Goal: Task Accomplishment & Management: Complete application form

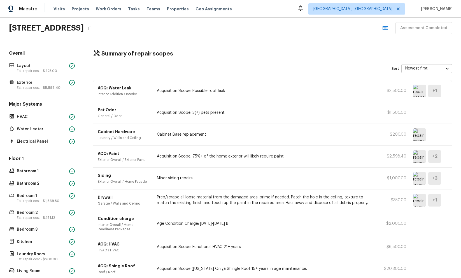
scroll to position [88, 0]
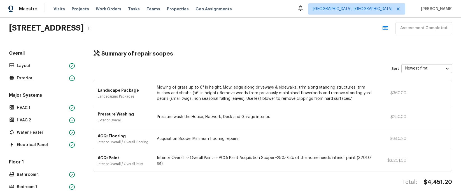
click at [215, 51] on div "Summary of repair scopes" at bounding box center [272, 53] width 359 height 7
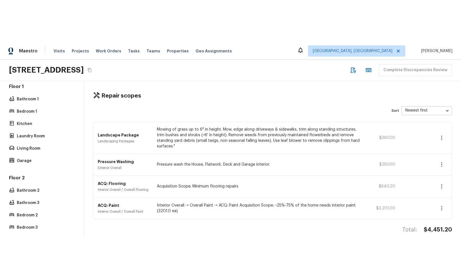
scroll to position [200, 0]
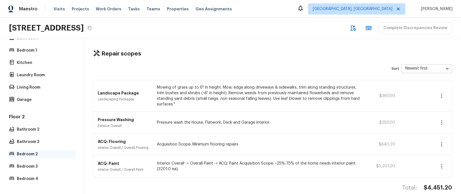
click at [38, 154] on p "Bedroom 2" at bounding box center [45, 154] width 56 height 6
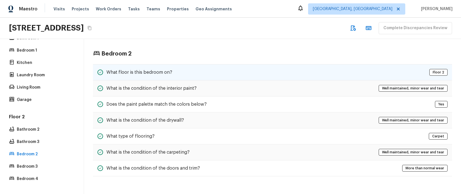
click at [179, 71] on div "What floor is this bedroom on? Floor 2" at bounding box center [272, 72] width 359 height 16
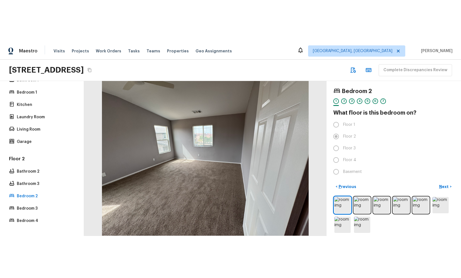
scroll to position [116, 0]
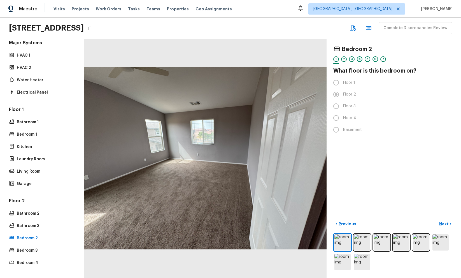
click at [361, 59] on div "4" at bounding box center [360, 59] width 6 height 6
click at [337, 60] on div "1" at bounding box center [337, 59] width 6 height 6
click at [348, 183] on div "Bedroom 2 1 2 3 4 5 6 7 What floor is this bedroom on? Floor 1 Floor 2 Floor 3 …" at bounding box center [394, 158] width 135 height 239
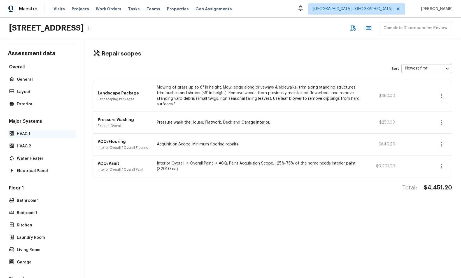
scroll to position [0, 0]
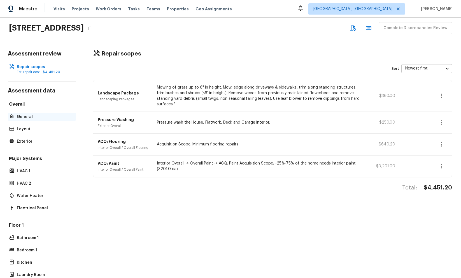
click at [28, 114] on p "General" at bounding box center [45, 117] width 56 height 6
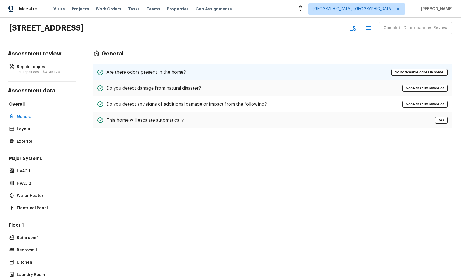
click at [147, 74] on h5 "Are there odors present in the home?" at bounding box center [147, 72] width 80 height 6
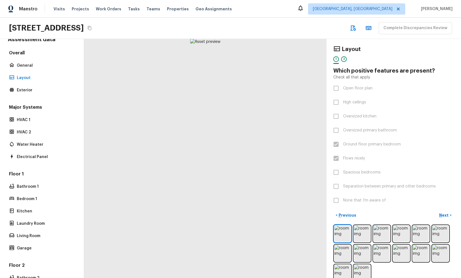
scroll to position [116, 0]
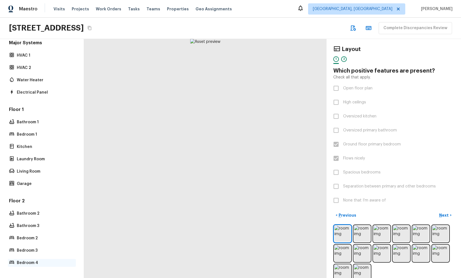
click at [32, 194] on p "Bedroom 4" at bounding box center [45, 263] width 56 height 6
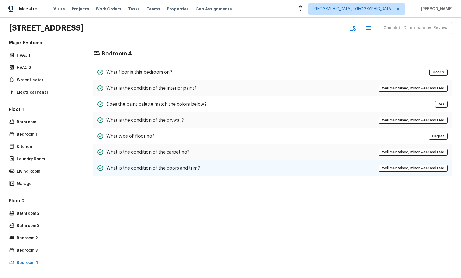
click at [161, 173] on div "What is the condition of the doors and trim? Well maintained, minor wear and te…" at bounding box center [272, 168] width 359 height 16
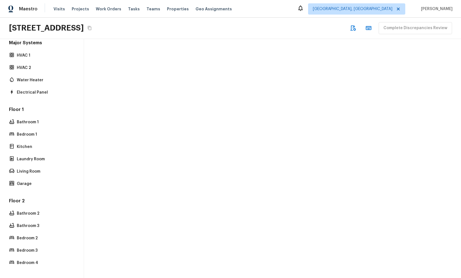
click at [44, 194] on div "Floor 2 Bathroom 2 Bathroom 3 Bedroom 2 Bedroom 3 Bedroom 4" at bounding box center [42, 232] width 68 height 69
click at [44, 194] on p "Bedroom 4" at bounding box center [45, 263] width 56 height 6
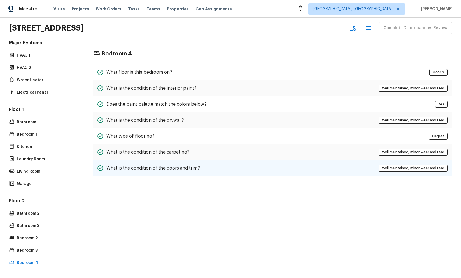
click at [200, 173] on div "What is the condition of the doors and trim? Well maintained, minor wear and te…" at bounding box center [272, 168] width 359 height 16
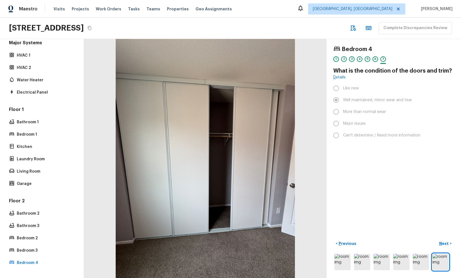
click at [336, 58] on div "1" at bounding box center [337, 59] width 6 height 6
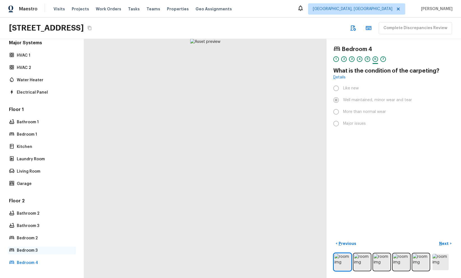
click at [20, 194] on p "Bedroom 3" at bounding box center [45, 251] width 56 height 6
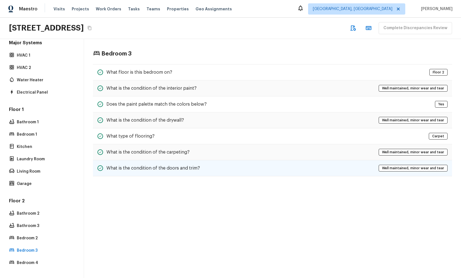
click at [153, 165] on h5 "What is the condition of the doors and trim?" at bounding box center [154, 168] width 94 height 6
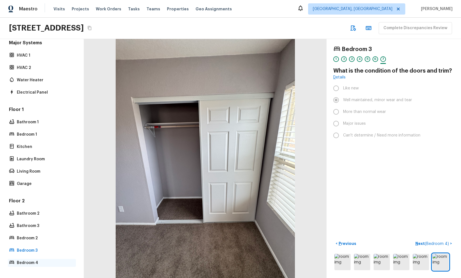
click at [27, 194] on p "Bedroom 4" at bounding box center [45, 263] width 56 height 6
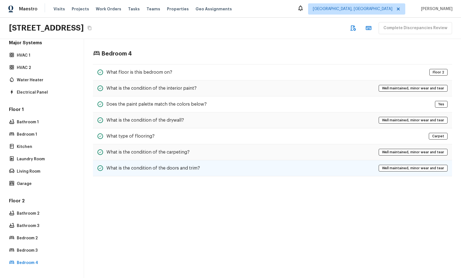
click at [167, 166] on h5 "What is the condition of the doors and trim?" at bounding box center [154, 168] width 94 height 6
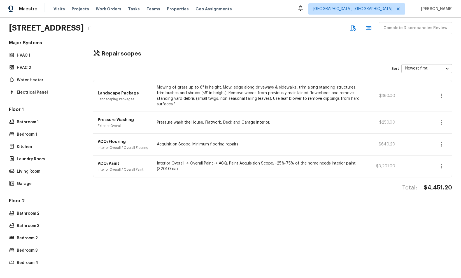
click at [216, 54] on div "Repair scopes" at bounding box center [272, 53] width 359 height 7
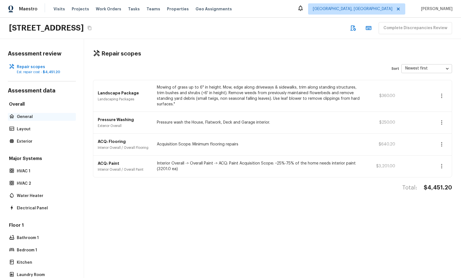
click at [29, 118] on p "General" at bounding box center [45, 117] width 56 height 6
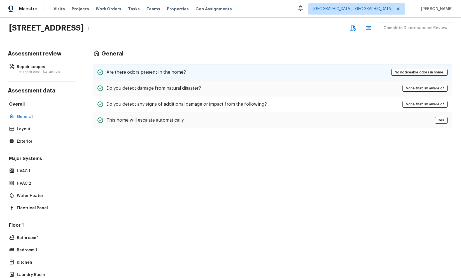
click at [155, 75] on div "Are there odors present in the home?" at bounding box center [142, 72] width 89 height 7
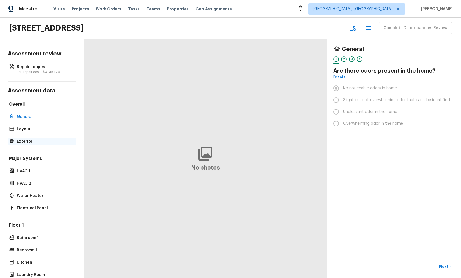
click at [18, 139] on p "Exterior" at bounding box center [45, 142] width 56 height 6
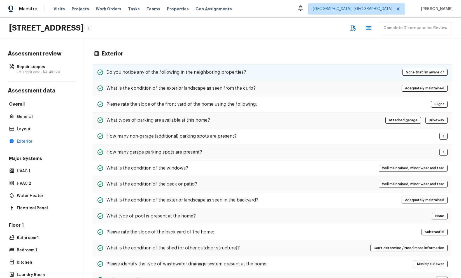
click at [276, 74] on div "Do you notice any of the following in the neighboring properties? None that I’m…" at bounding box center [272, 72] width 359 height 16
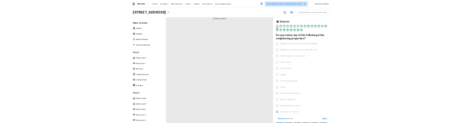
scroll to position [116, 0]
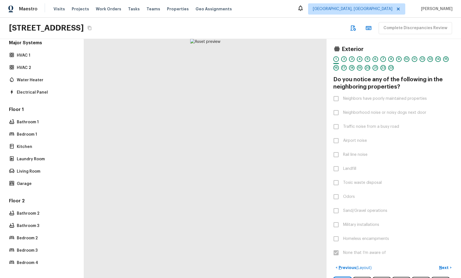
click at [26, 257] on div "Floor 2 Bathroom 2 Bathroom 3 Bedroom 2 Bedroom 3 Bedroom 4" at bounding box center [42, 232] width 68 height 69
click at [26, 261] on p "Bedroom 4" at bounding box center [45, 263] width 56 height 6
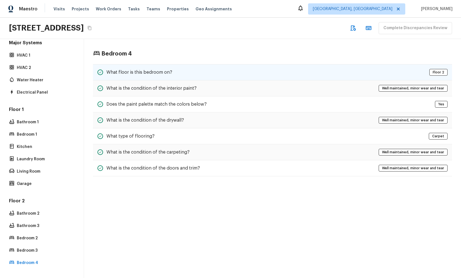
click at [276, 66] on div "What floor is this bedroom on? Floor 2" at bounding box center [272, 72] width 359 height 16
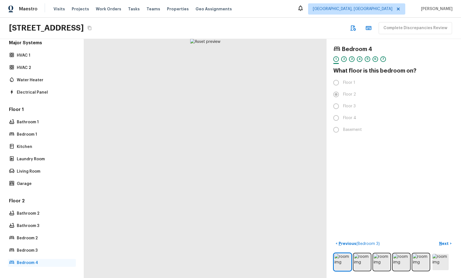
click at [24, 263] on p "Bedroom 4" at bounding box center [45, 263] width 56 height 6
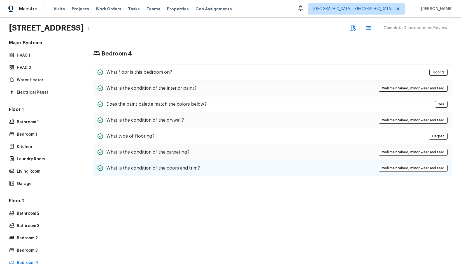
click at [161, 165] on div "What is the condition of the doors and trim?" at bounding box center [149, 168] width 103 height 7
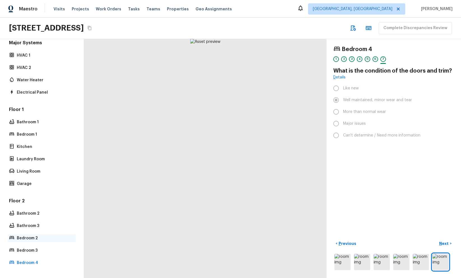
click at [45, 239] on p "Bedroom 2" at bounding box center [45, 238] width 56 height 6
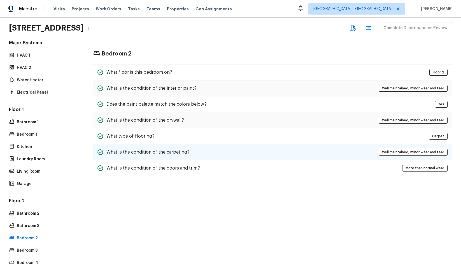
click at [173, 148] on div "What is the condition of the carpeting? Well maintained, minor wear and tear" at bounding box center [272, 152] width 359 height 16
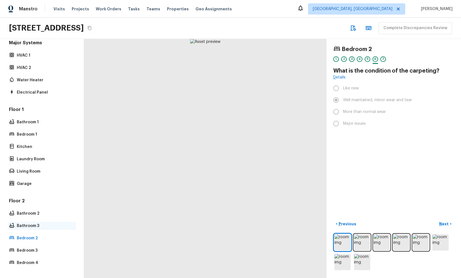
click at [34, 228] on p "Bathroom 3" at bounding box center [45, 226] width 56 height 6
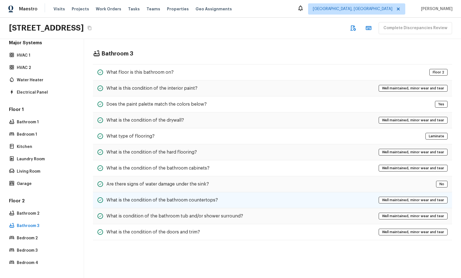
click at [136, 200] on h5 "What is the condition of the bathroom countertops?" at bounding box center [163, 200] width 112 height 6
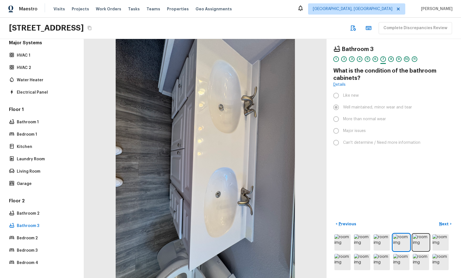
click at [402, 149] on div "Bathroom 3 1 2 3 4 5 6 7 8 9 10 11 What is the condition of the bathroom cabine…" at bounding box center [394, 158] width 135 height 239
click at [326, 28] on div "4614 Still Meadow Ln, Lancaster, CA 93536 Complete Discrepancies Review" at bounding box center [230, 28] width 461 height 21
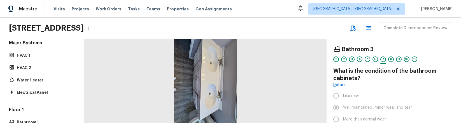
click at [337, 59] on div "1" at bounding box center [337, 59] width 6 height 6
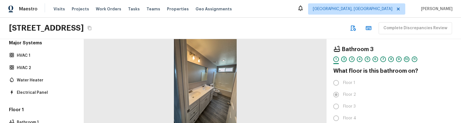
click at [344, 59] on div "2" at bounding box center [344, 59] width 6 height 6
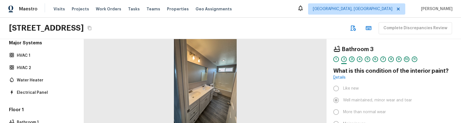
click at [350, 59] on div "3" at bounding box center [352, 59] width 6 height 6
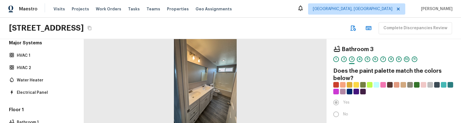
click at [359, 59] on div "4" at bounding box center [360, 59] width 6 height 6
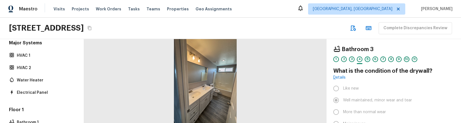
click at [369, 59] on div "5" at bounding box center [368, 59] width 6 height 6
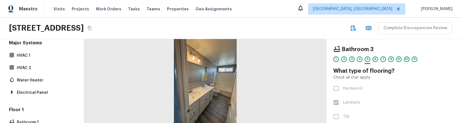
click at [430, 82] on div "Bathroom 3 1 2 3 4 5 6 7 8 9 10 11 What type of flooring? Check all that apply.…" at bounding box center [394, 112] width 121 height 133
click at [382, 108] on div "Bathroom 3 1 2 3 4 5 6 7 8 9 10 11 What type of flooring? Check all that apply.…" at bounding box center [394, 112] width 121 height 133
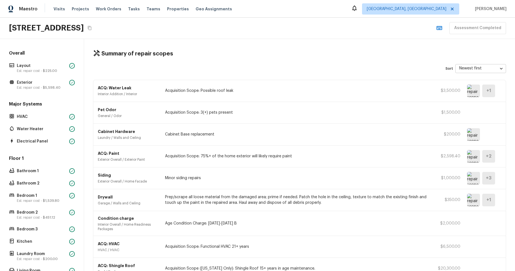
scroll to position [88, 0]
